Goal: Task Accomplishment & Management: Manage account settings

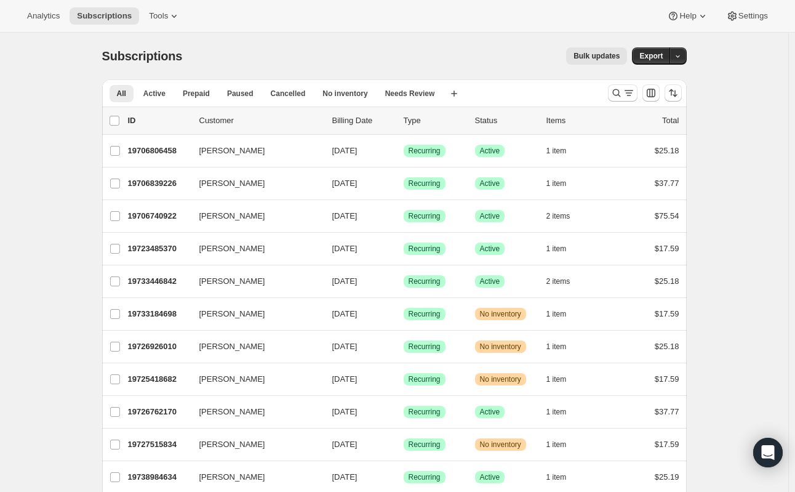
click at [616, 102] on div at bounding box center [645, 93] width 84 height 25
click at [617, 96] on icon "Search and filter results" at bounding box center [616, 93] width 12 height 12
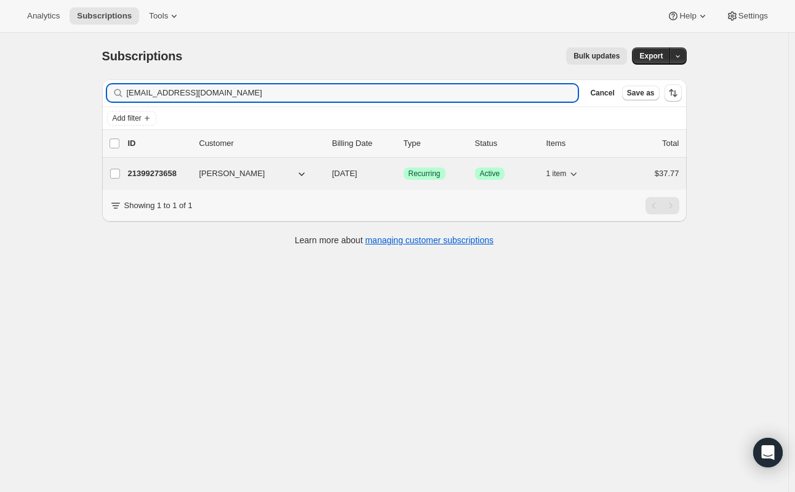
type input "nezmra@gmail.com"
click at [244, 167] on span "[PERSON_NAME]" at bounding box center [232, 173] width 66 height 12
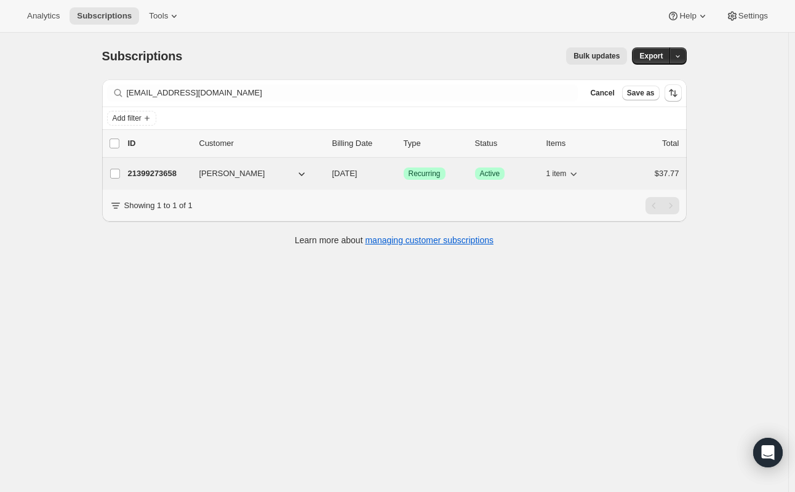
click at [174, 173] on p "21399273658" at bounding box center [159, 173] width 62 height 12
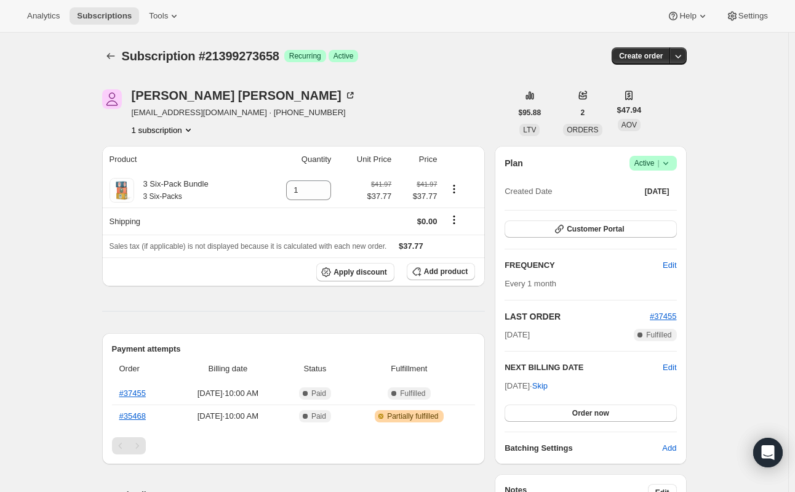
click at [671, 164] on icon at bounding box center [666, 163] width 12 height 12
click at [645, 191] on span "Pause subscription" at bounding box center [656, 186] width 68 height 9
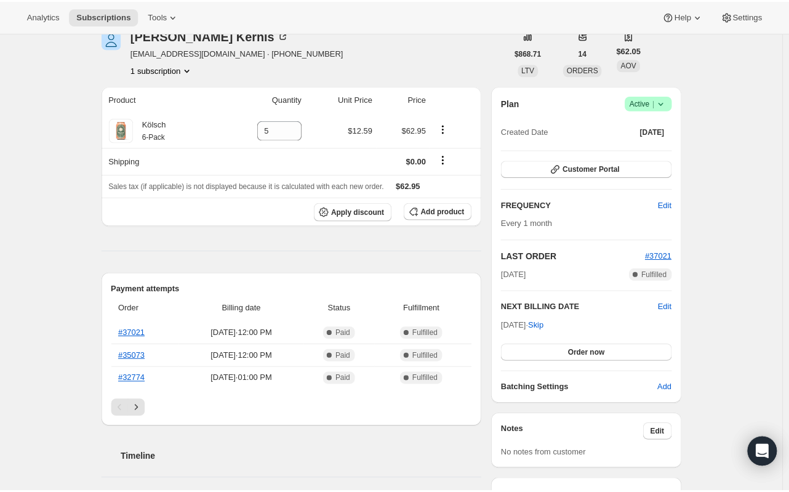
scroll to position [62, 0]
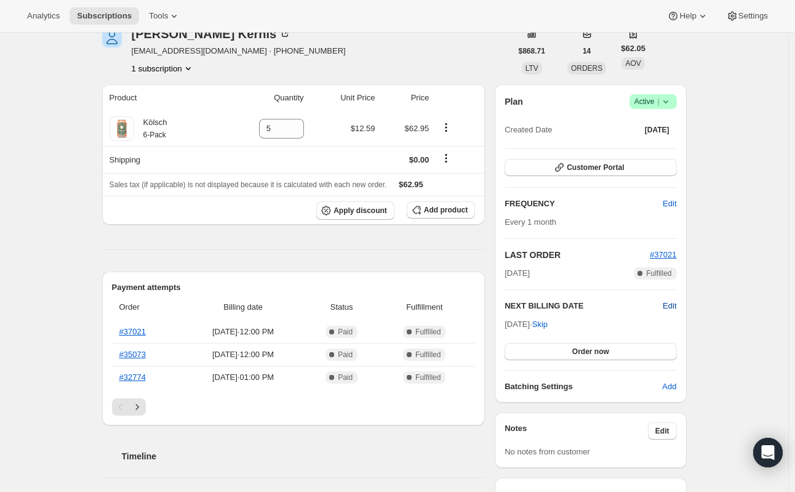
click at [675, 307] on span "Edit" at bounding box center [670, 306] width 14 height 12
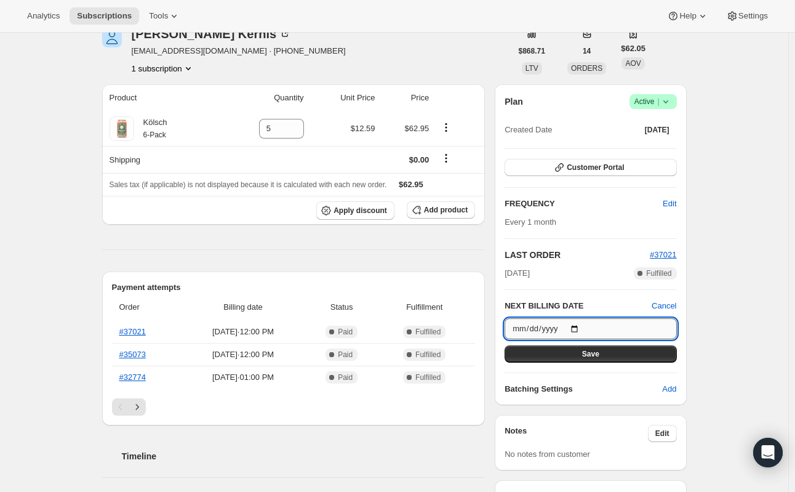
click at [582, 329] on input "[DATE]" at bounding box center [591, 328] width 172 height 21
type input "[DATE]"
click at [602, 356] on button "Save" at bounding box center [591, 353] width 172 height 17
